Goal: Information Seeking & Learning: Learn about a topic

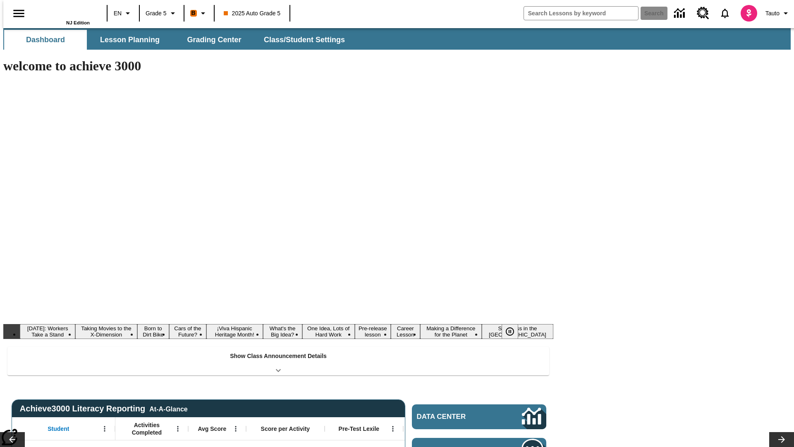
type input "-1"
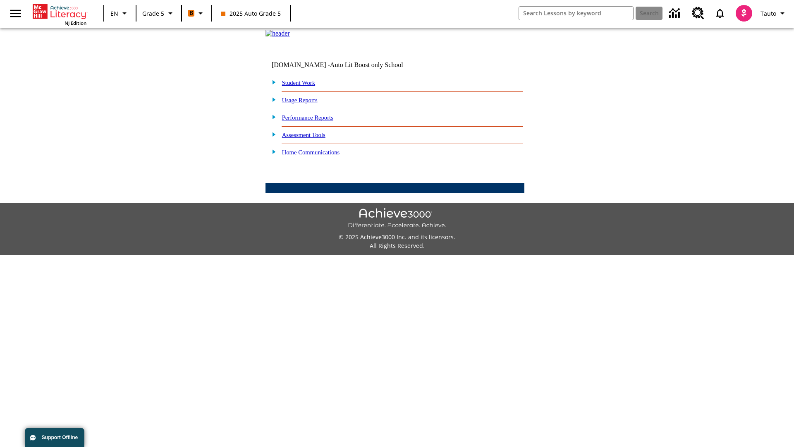
click at [316, 121] on link "Performance Reports" at bounding box center [307, 117] width 51 height 7
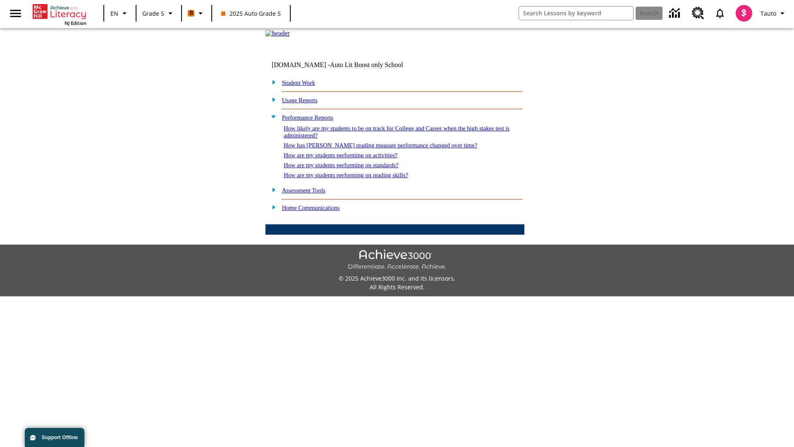
click at [382, 139] on link "How likely are my students to be on track for College and Career when the high …" at bounding box center [397, 132] width 226 height 14
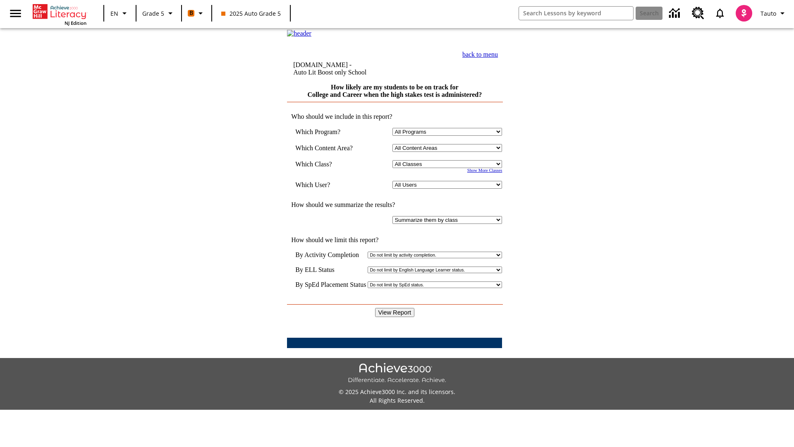
click at [449, 168] on select "Select a Class: All Classes 2025 Auto Grade 5 OL 2025 Auto Grade 6" at bounding box center [448, 164] width 110 height 8
select select "11133131"
